Goal: Find specific page/section: Find specific page/section

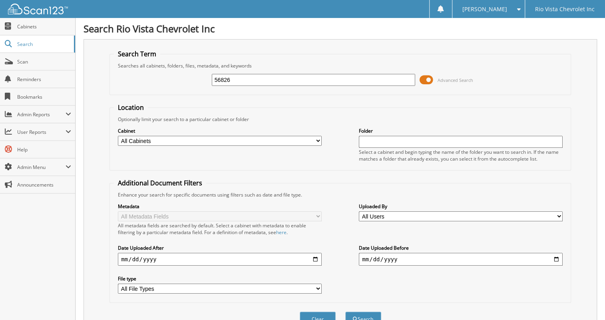
type input "56826"
click at [345, 312] on button "Search" at bounding box center [363, 319] width 36 height 15
type input "6"
type input "037877"
click at [345, 312] on button "Search" at bounding box center [363, 319] width 36 height 15
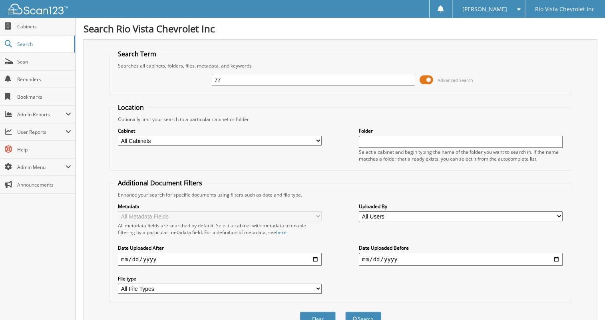
type input "7"
click at [43, 115] on span "Admin Reports" at bounding box center [41, 114] width 48 height 7
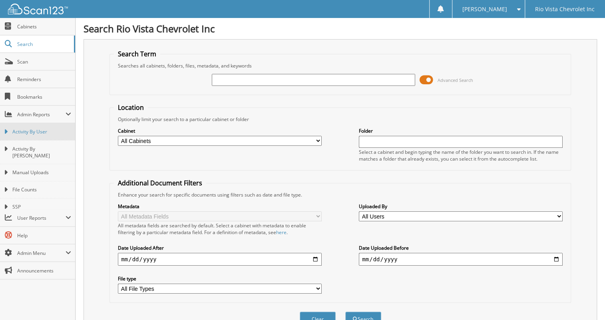
click at [43, 130] on span "Activity By User" at bounding box center [41, 131] width 59 height 7
